Goal: Information Seeking & Learning: Learn about a topic

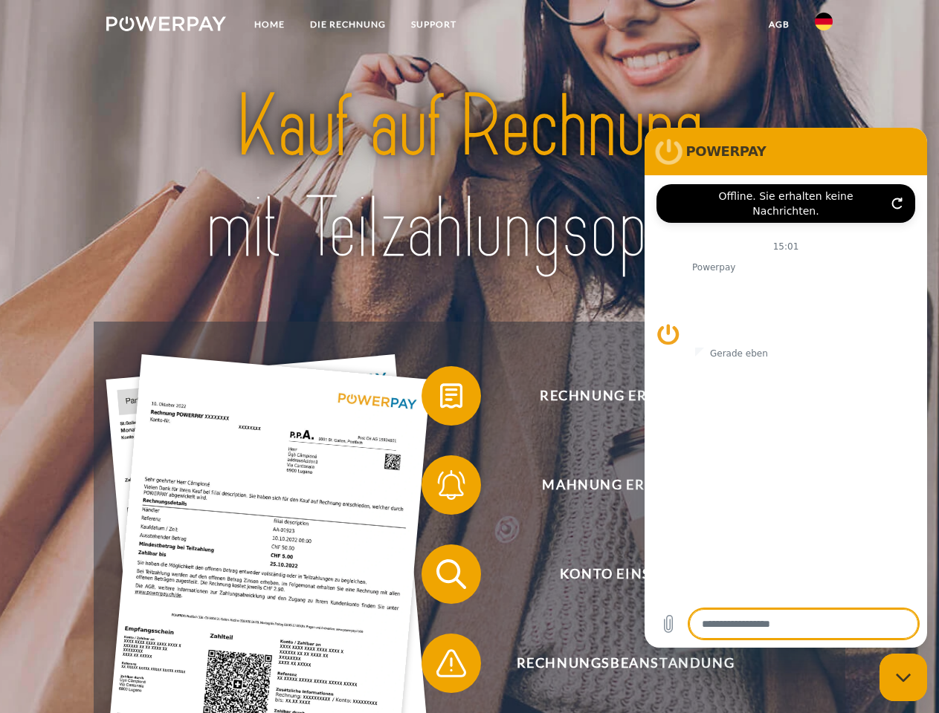
click at [166, 26] on img at bounding box center [166, 23] width 120 height 15
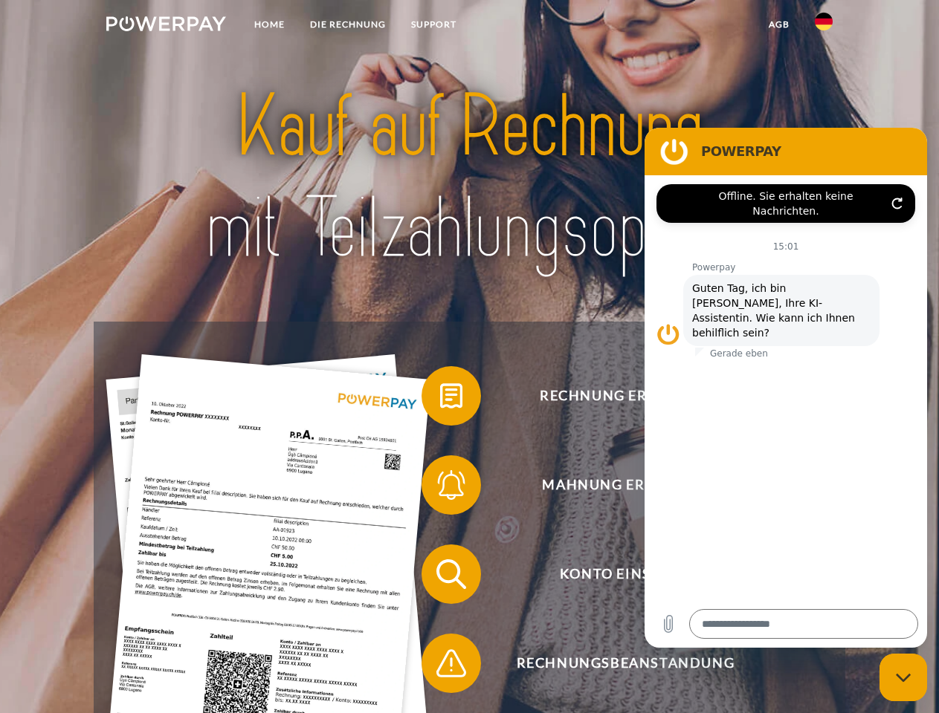
click at [823, 26] on img at bounding box center [824, 22] width 18 height 18
click at [778, 25] on link "agb" at bounding box center [779, 24] width 46 height 27
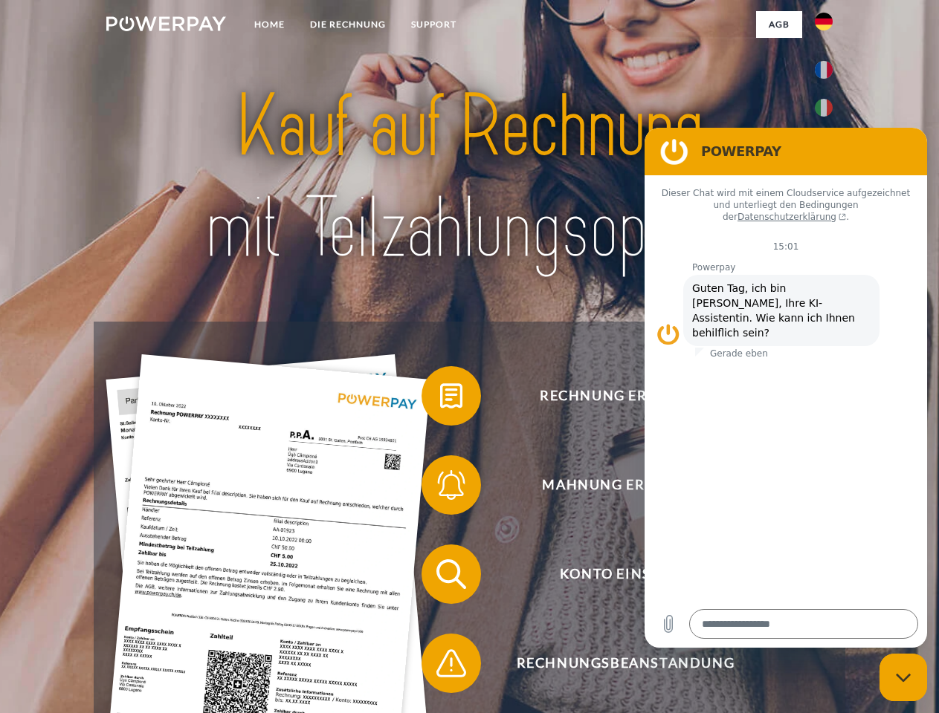
click at [440, 399] on span at bounding box center [429, 396] width 74 height 74
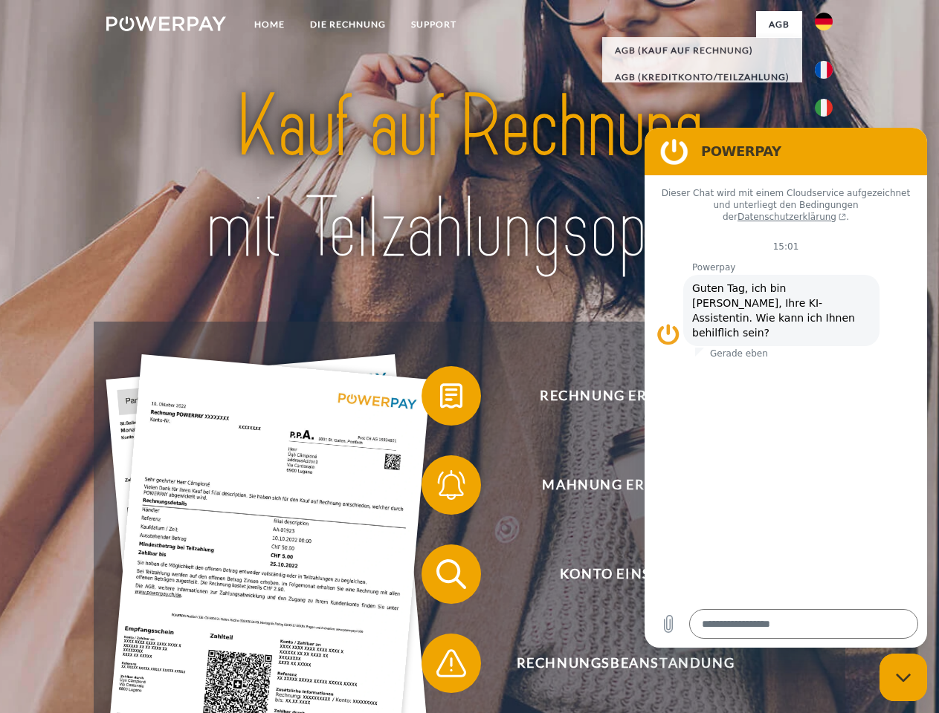
click at [440, 488] on span at bounding box center [429, 485] width 74 height 74
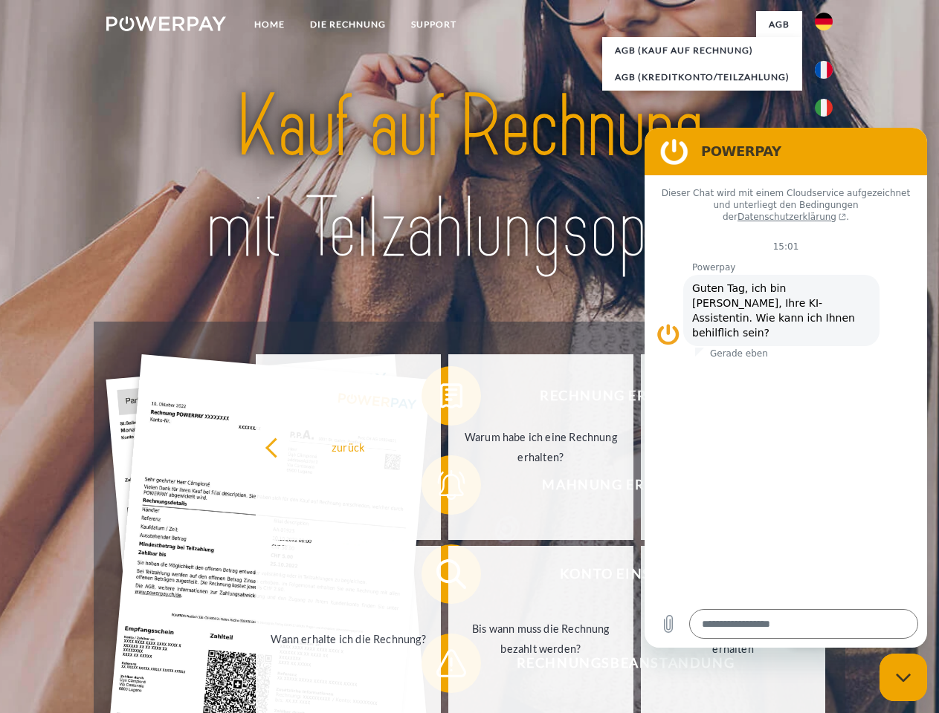
click at [448, 577] on link "Bis wann muss die Rechnung bezahlt werden?" at bounding box center [540, 639] width 185 height 186
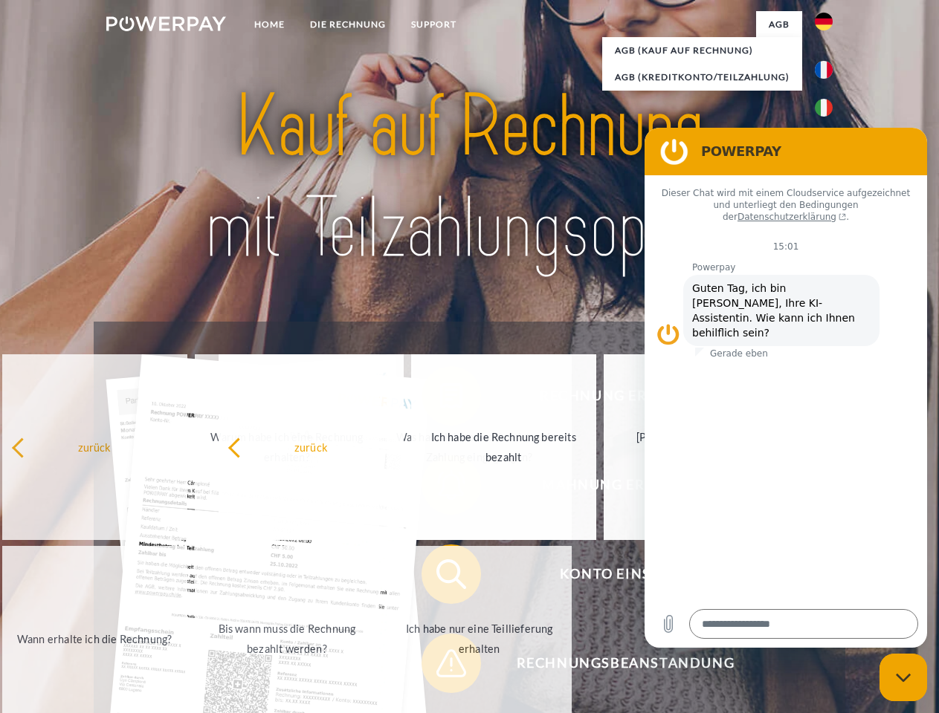
click at [440, 667] on span at bounding box center [429, 664] width 74 height 74
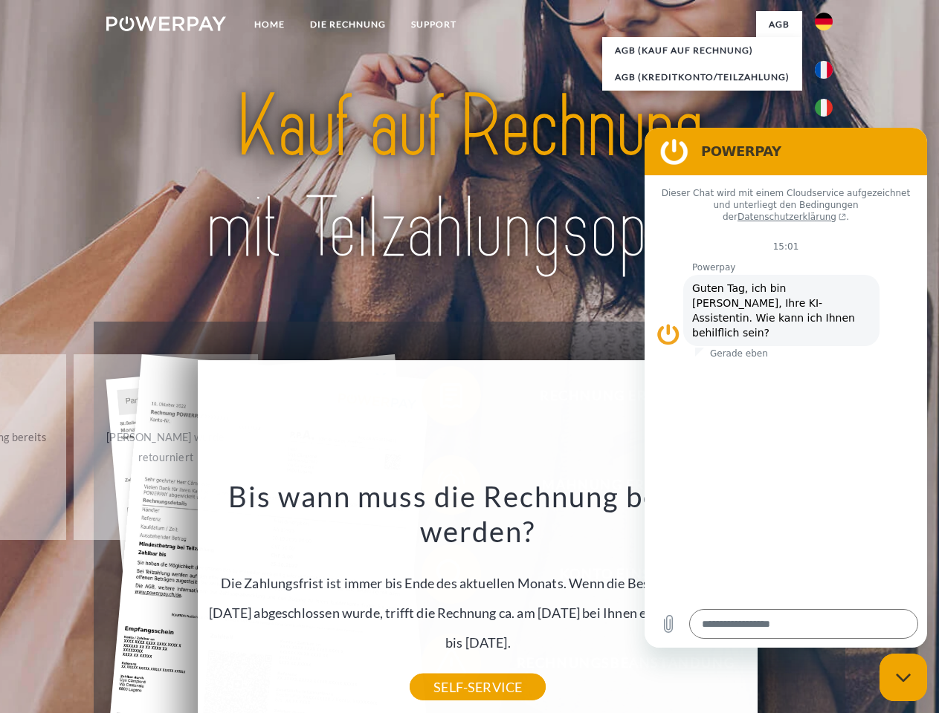
click at [903, 678] on icon "Messaging-Fenster schließen" at bounding box center [904, 678] width 16 height 10
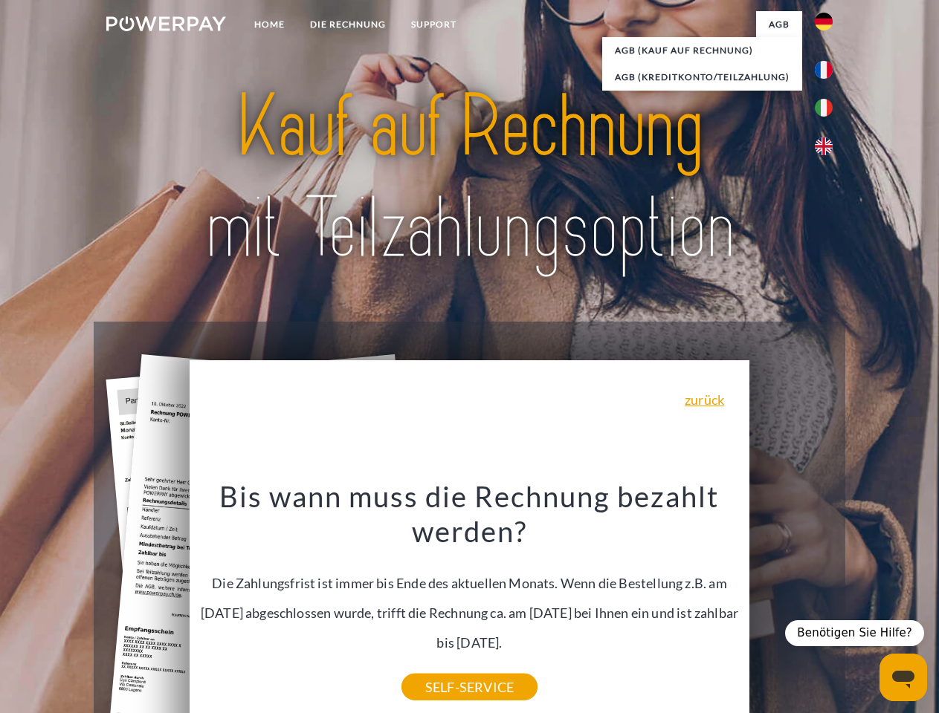
type textarea "*"
